Goal: Communication & Community: Participate in discussion

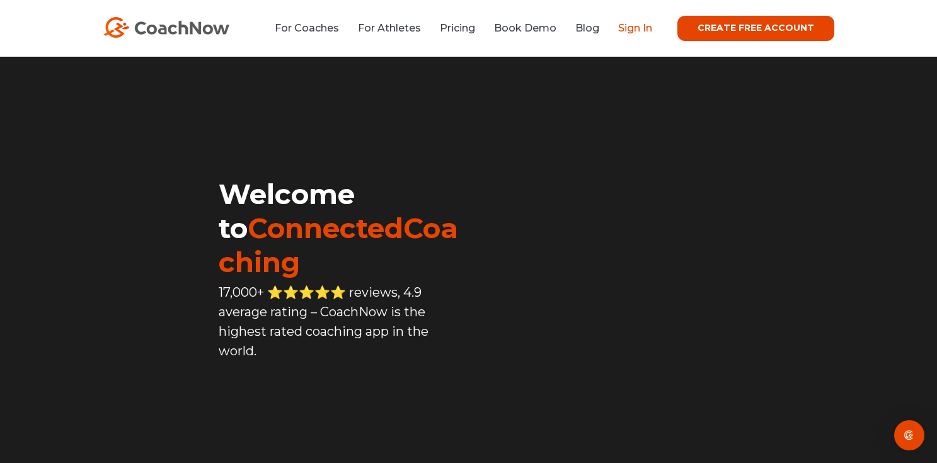
click at [647, 32] on link "Sign In" at bounding box center [635, 28] width 34 height 12
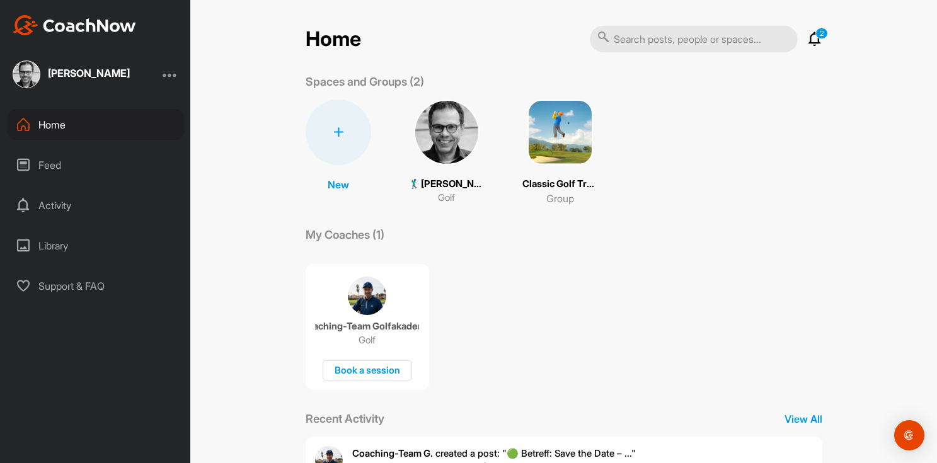
click at [57, 210] on div "Activity" at bounding box center [96, 206] width 178 height 32
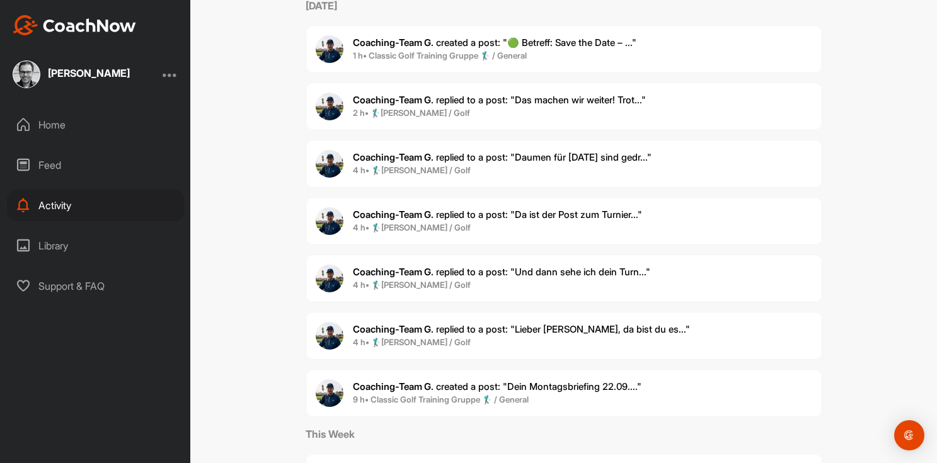
scroll to position [143, 0]
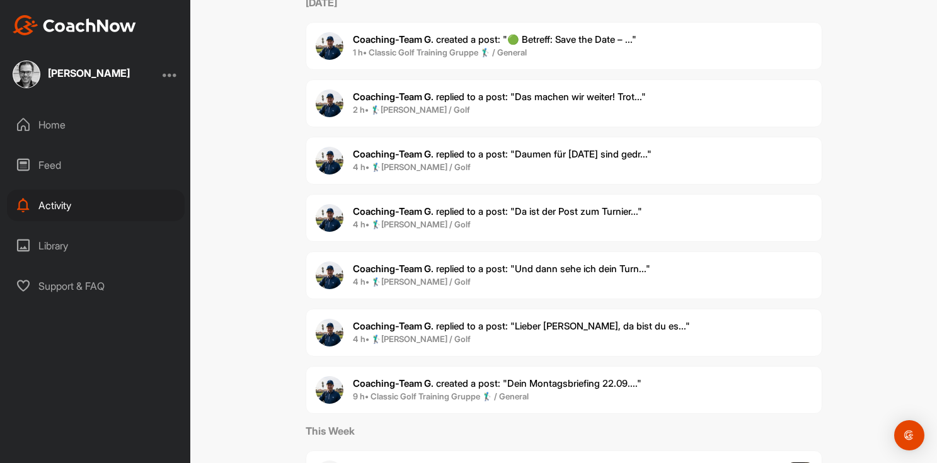
click at [490, 333] on span "4 h • 🏌‍♂[PERSON_NAME] / Golf" at bounding box center [521, 339] width 337 height 13
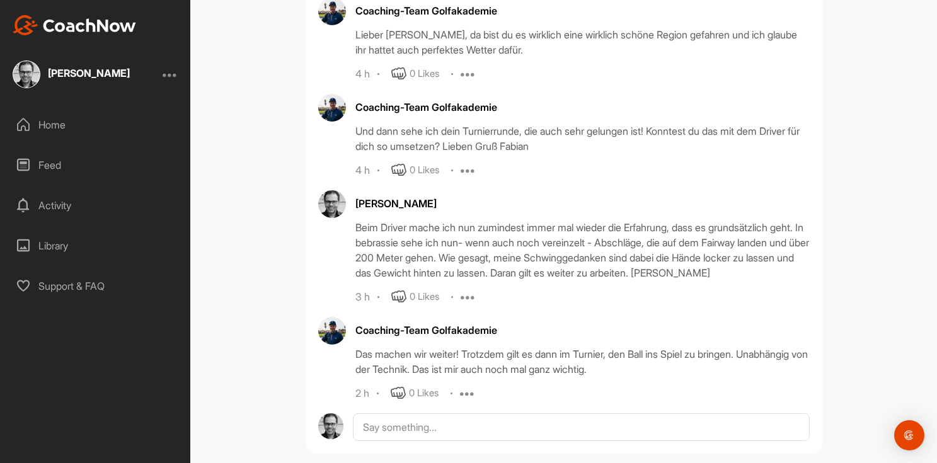
scroll to position [456, 0]
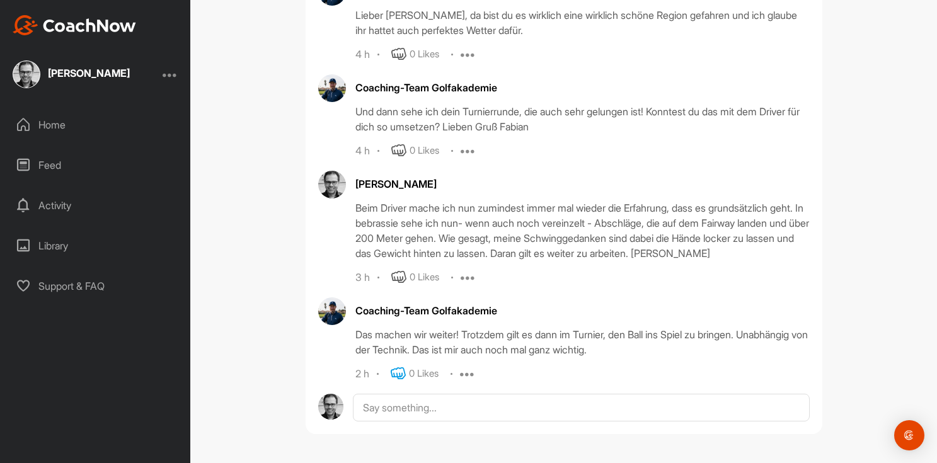
click at [398, 372] on icon at bounding box center [398, 373] width 15 height 15
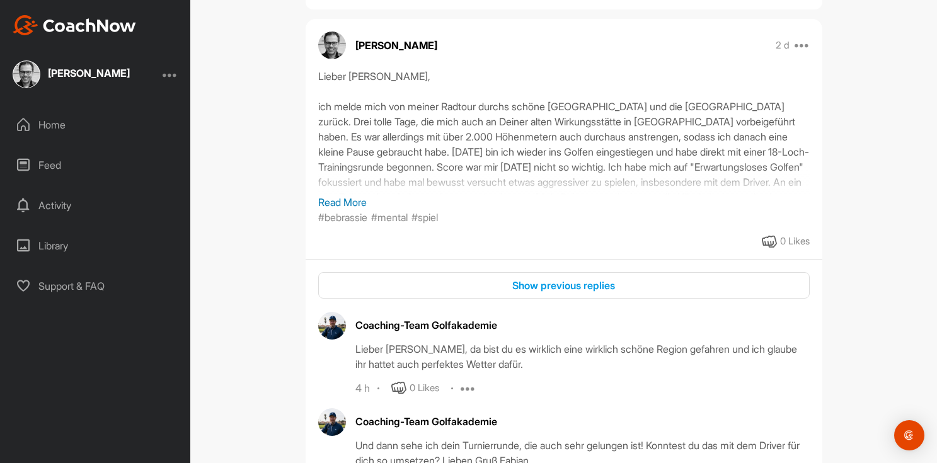
scroll to position [120, 0]
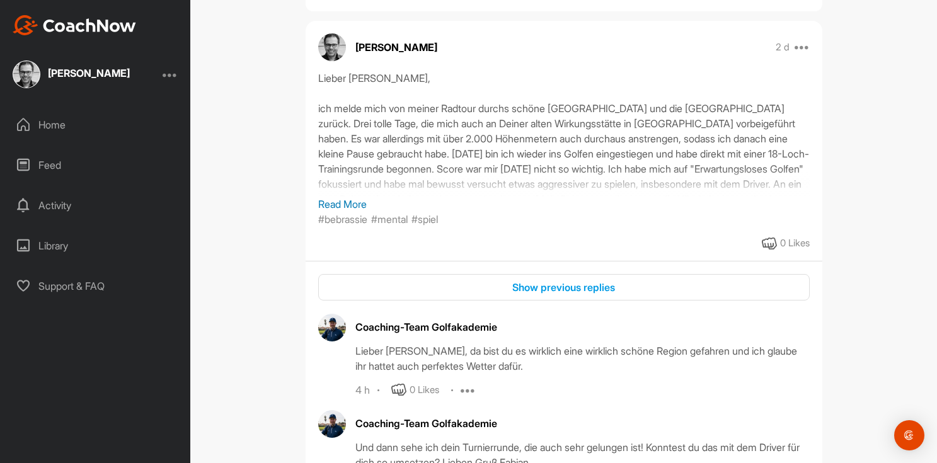
click at [359, 207] on p "Read More" at bounding box center [564, 204] width 492 height 15
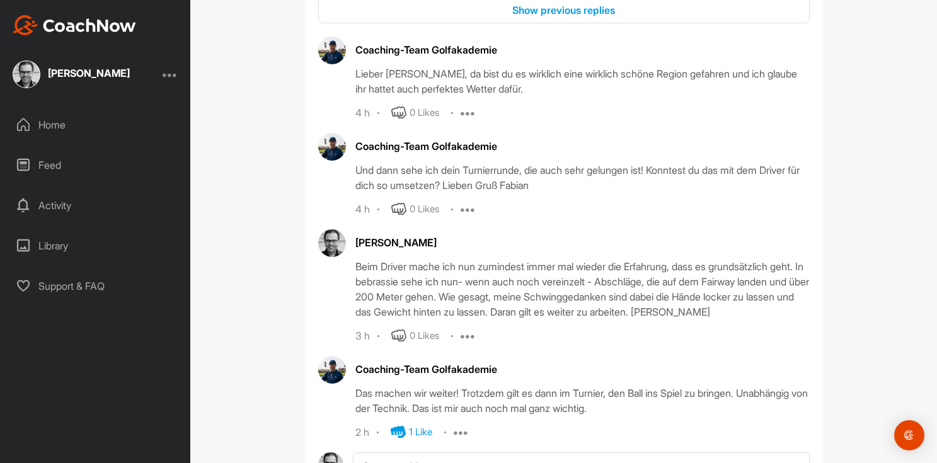
scroll to position [541, 0]
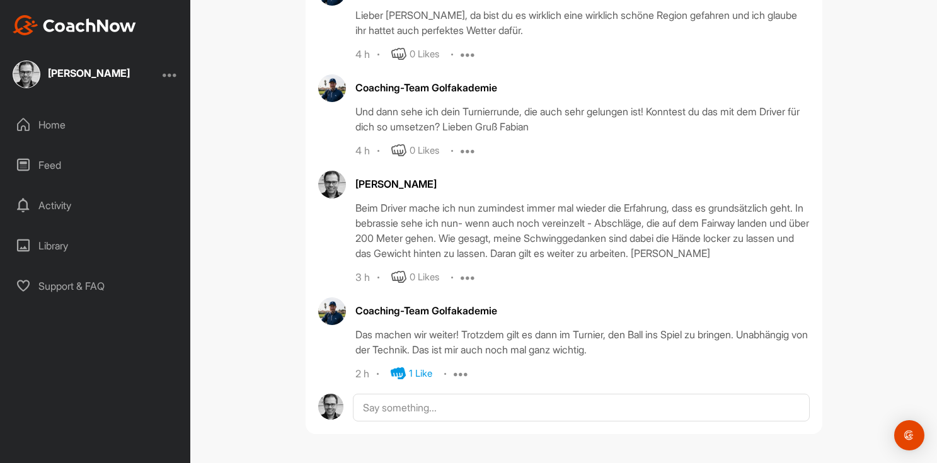
click at [57, 205] on div "Activity" at bounding box center [96, 206] width 178 height 32
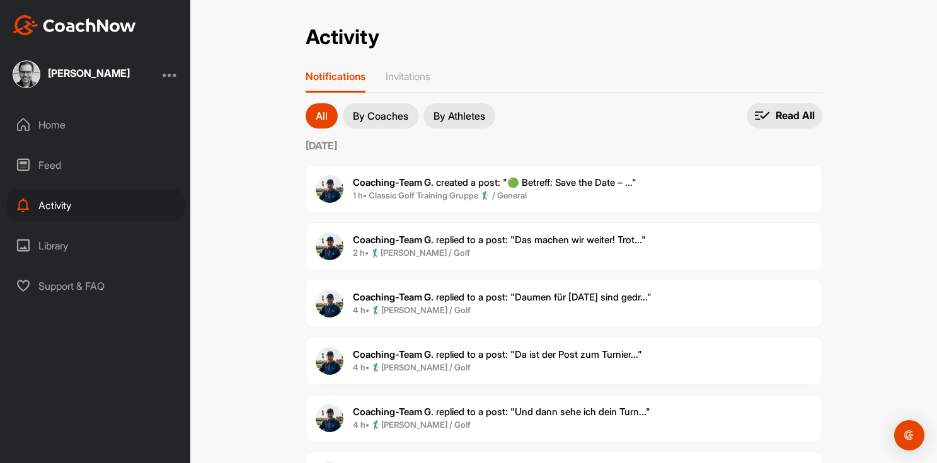
click at [453, 185] on span "Coaching-Team G. created a post : "🟢 Betreff: Save the Date – ..."" at bounding box center [495, 182] width 284 height 12
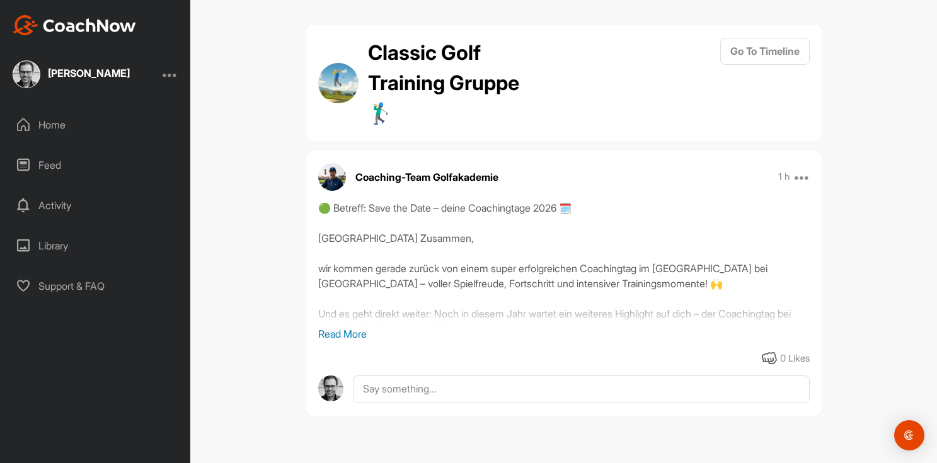
click at [366, 330] on p "Read More" at bounding box center [564, 334] width 492 height 15
